Goal: Task Accomplishment & Management: Manage account settings

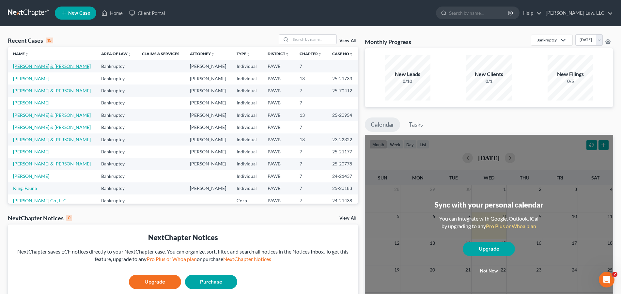
click at [46, 67] on link "[PERSON_NAME] & [PERSON_NAME]" at bounding box center [52, 66] width 78 height 6
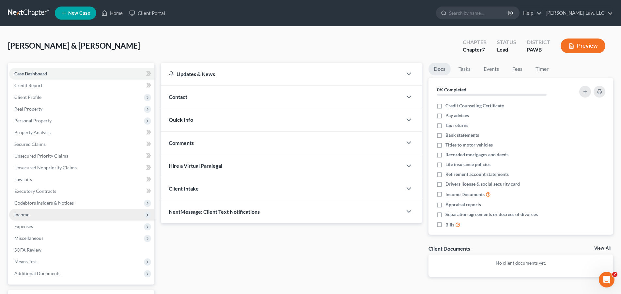
scroll to position [33, 0]
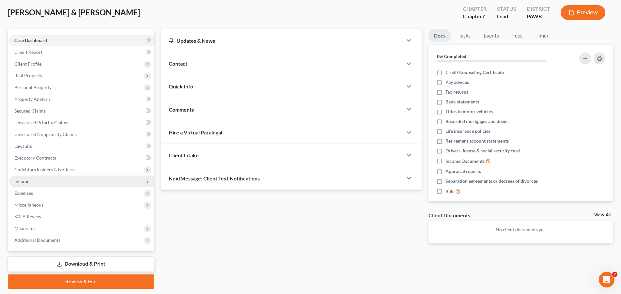
click at [30, 177] on span "Income" at bounding box center [81, 181] width 145 height 12
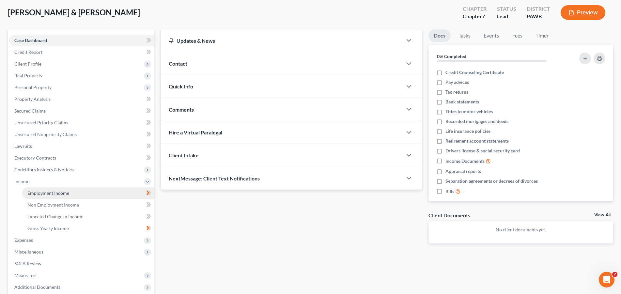
click at [70, 194] on link "Employment Income" at bounding box center [88, 193] width 132 height 12
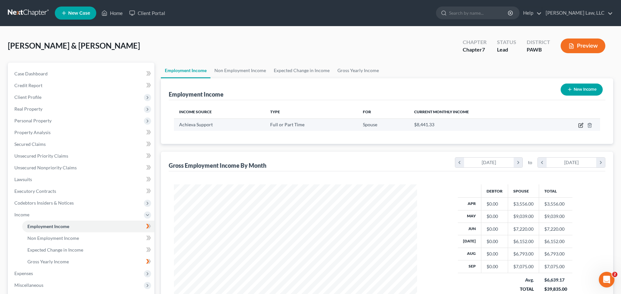
click at [581, 126] on icon "button" at bounding box center [580, 125] width 5 height 5
select select "0"
select select "39"
select select "2"
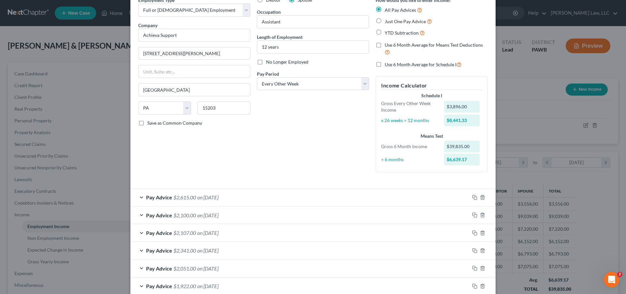
scroll to position [67, 0]
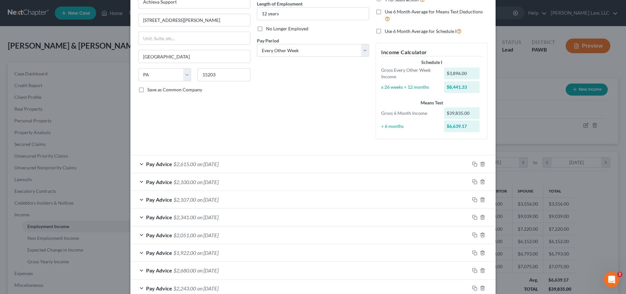
click at [208, 165] on span "on [DATE]" at bounding box center [207, 164] width 21 height 6
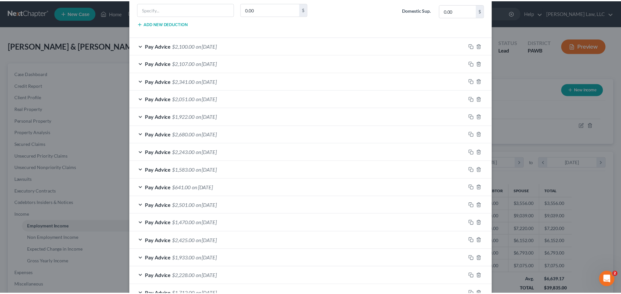
scroll to position [444, 0]
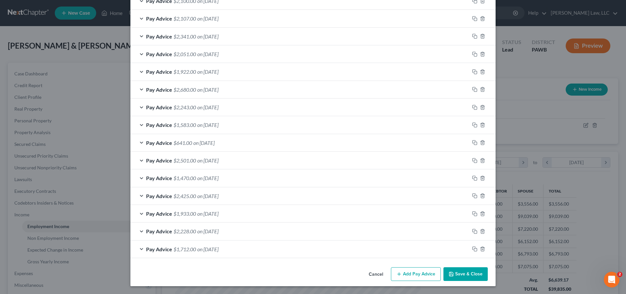
click at [468, 277] on button "Save & Close" at bounding box center [466, 274] width 44 height 14
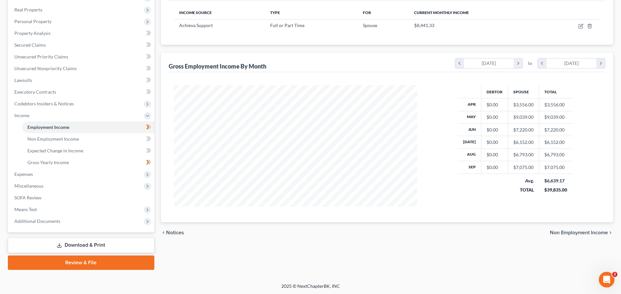
scroll to position [0, 0]
